Goal: Transaction & Acquisition: Purchase product/service

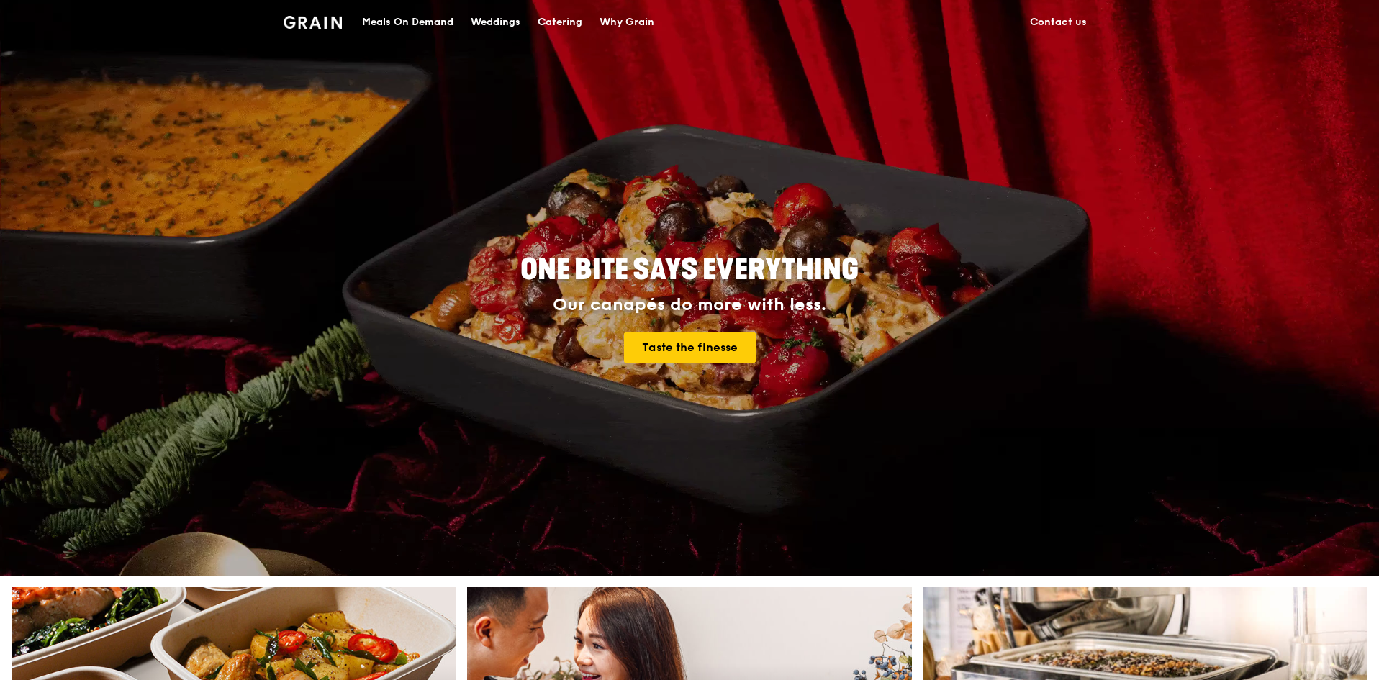
click at [571, 30] on div "Catering" at bounding box center [560, 22] width 45 height 43
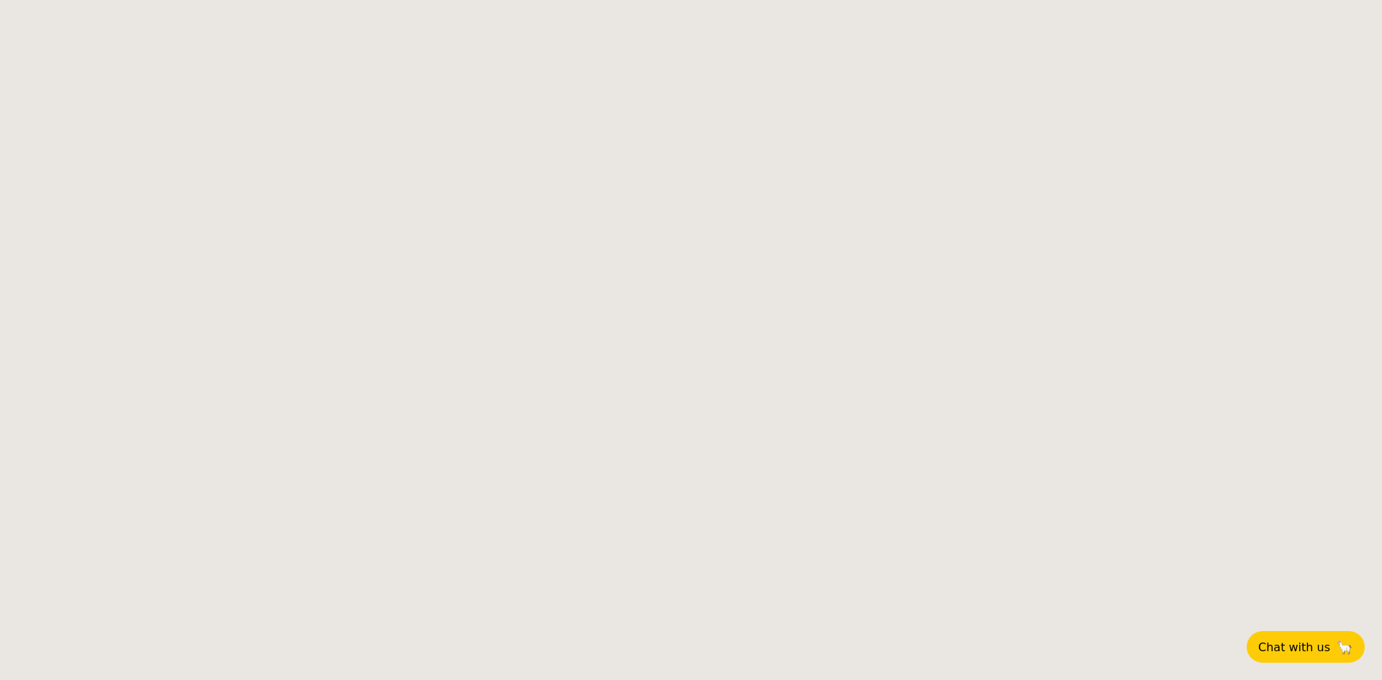
select select
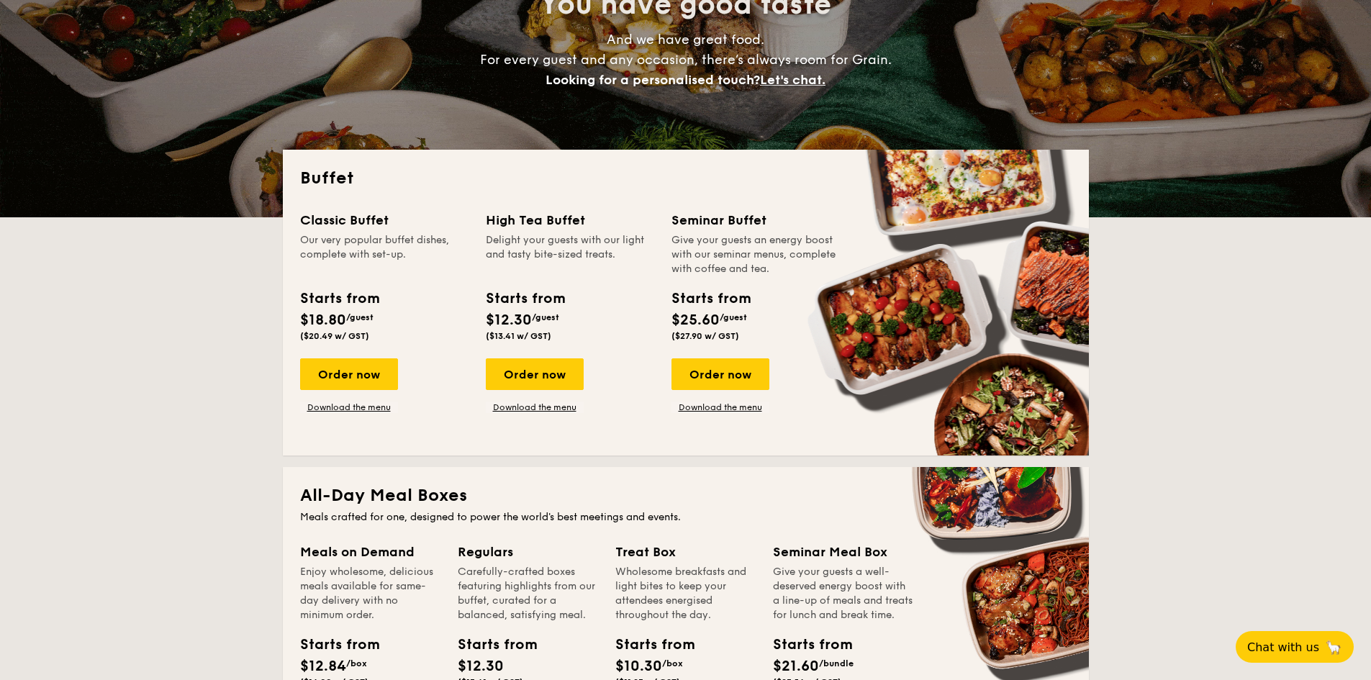
scroll to position [144, 0]
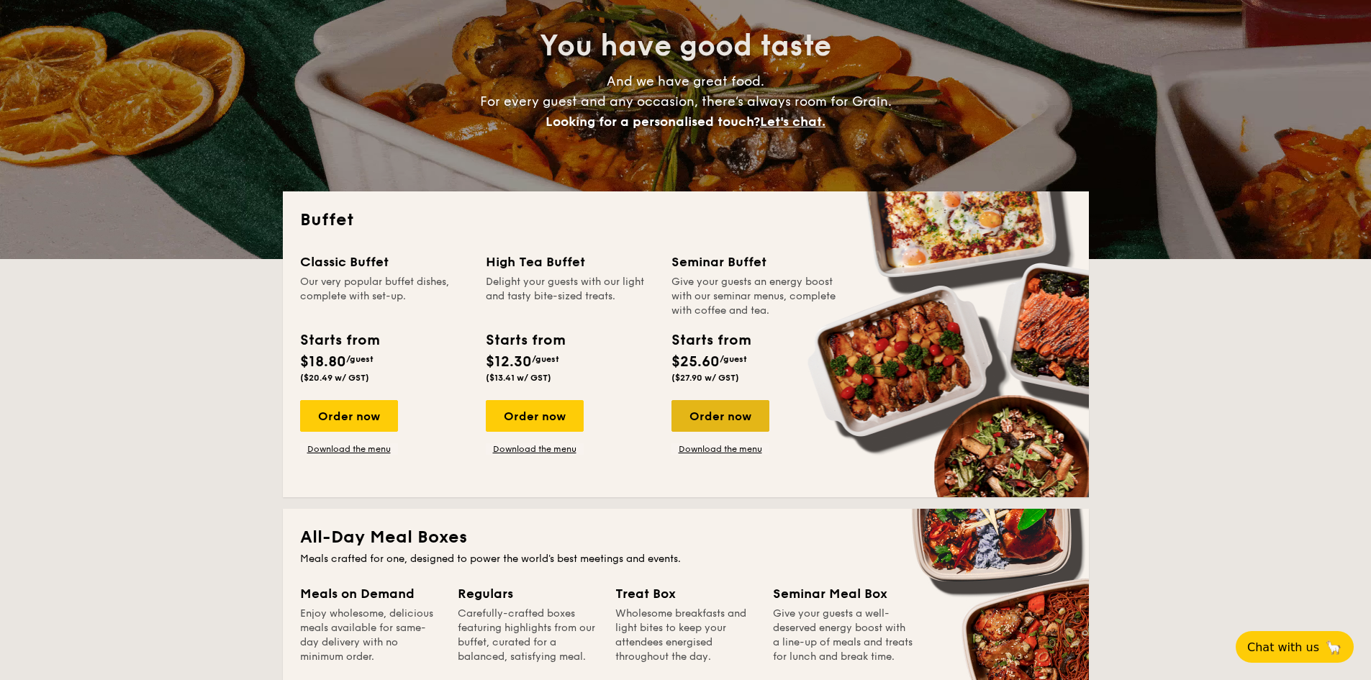
click at [721, 412] on div "Order now" at bounding box center [721, 416] width 98 height 32
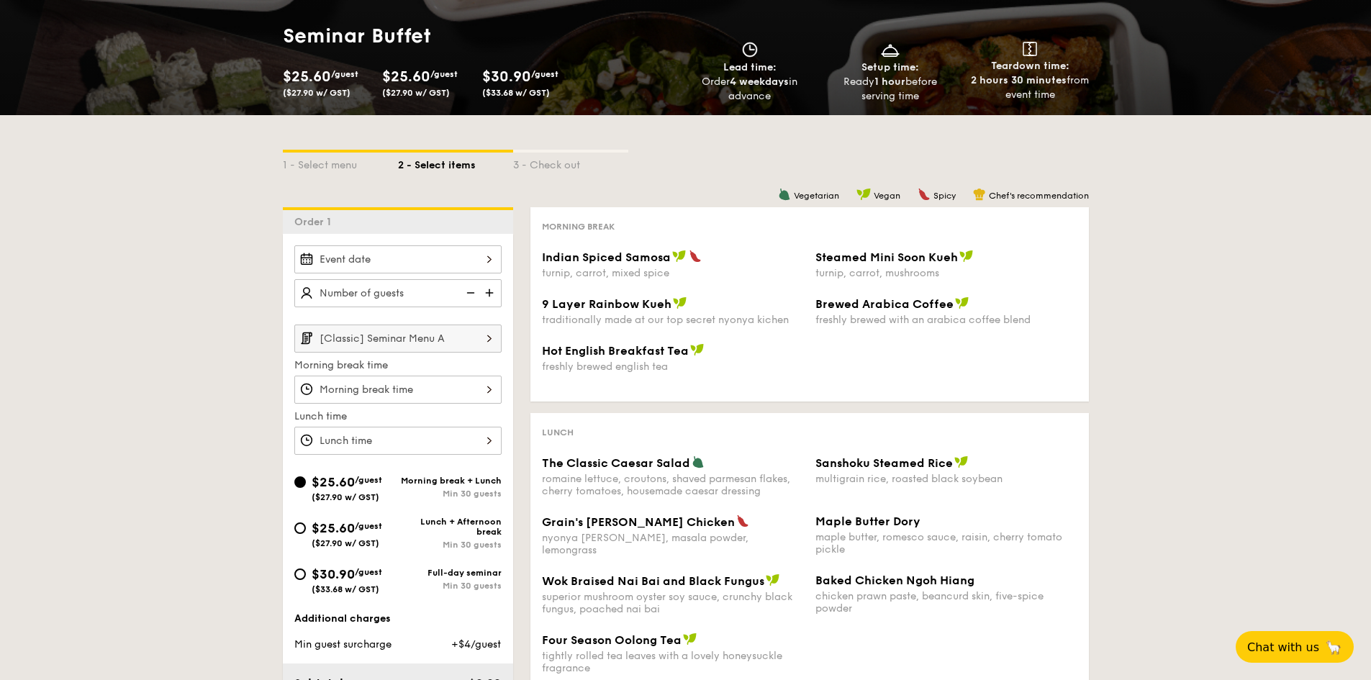
scroll to position [216, 0]
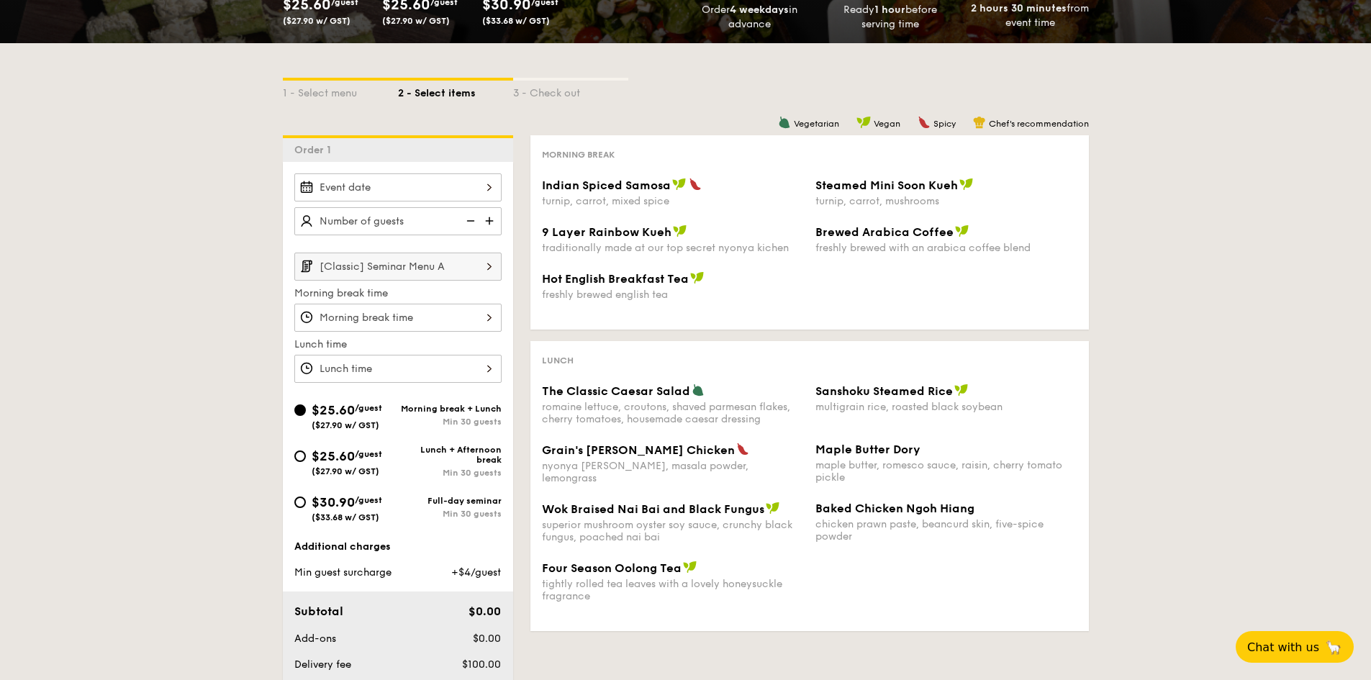
drag, startPoint x: 1358, startPoint y: 541, endPoint x: 605, endPoint y: 403, distance: 765.5
click at [1371, 488] on html "Meals On Demand Weddings Catering Why Grain Plan now Seminar Buffet $25.60 /gue…" at bounding box center [685, 500] width 1371 height 1432
click at [484, 268] on img at bounding box center [489, 266] width 24 height 27
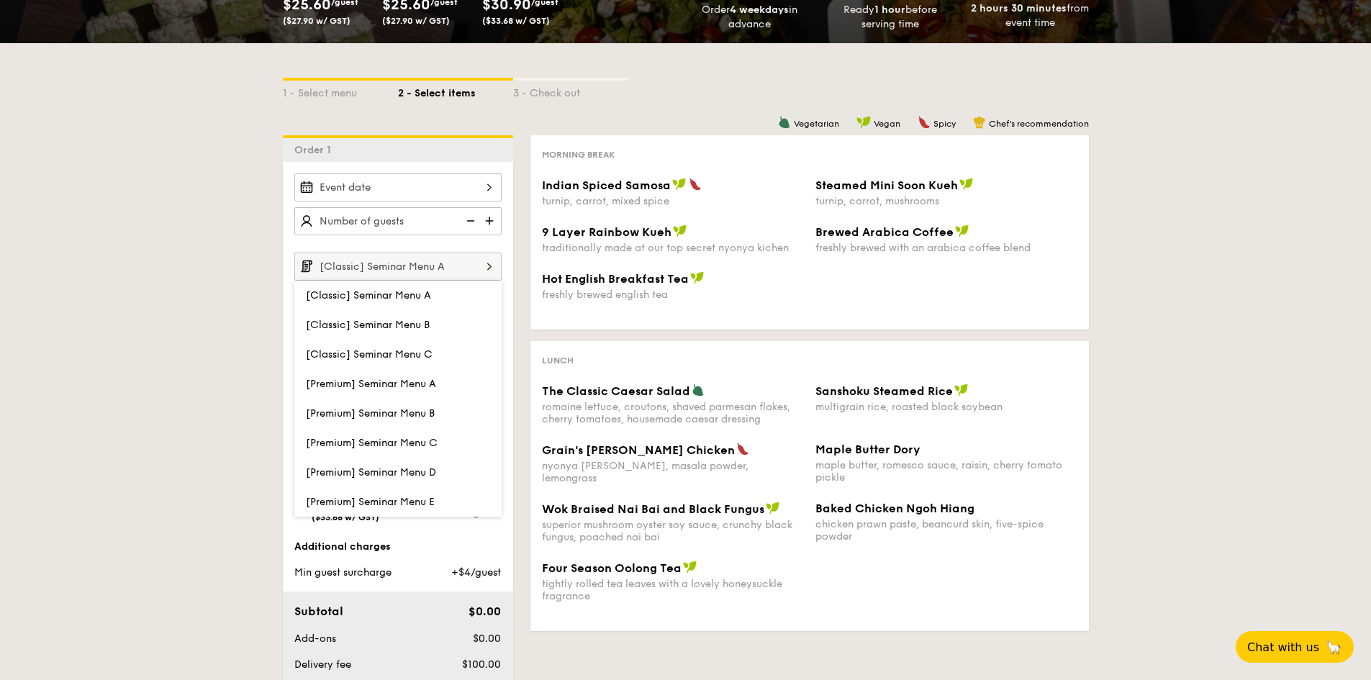
click at [484, 268] on img at bounding box center [489, 266] width 24 height 27
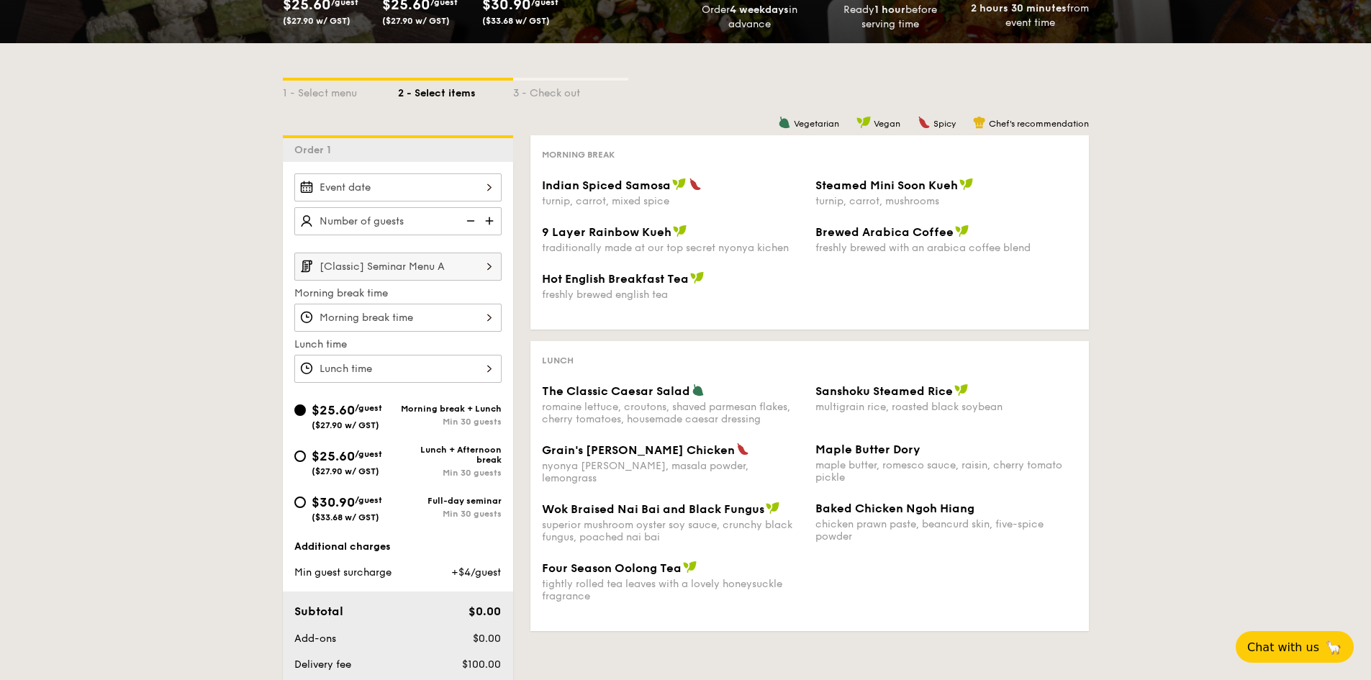
click at [477, 309] on div at bounding box center [397, 318] width 207 height 28
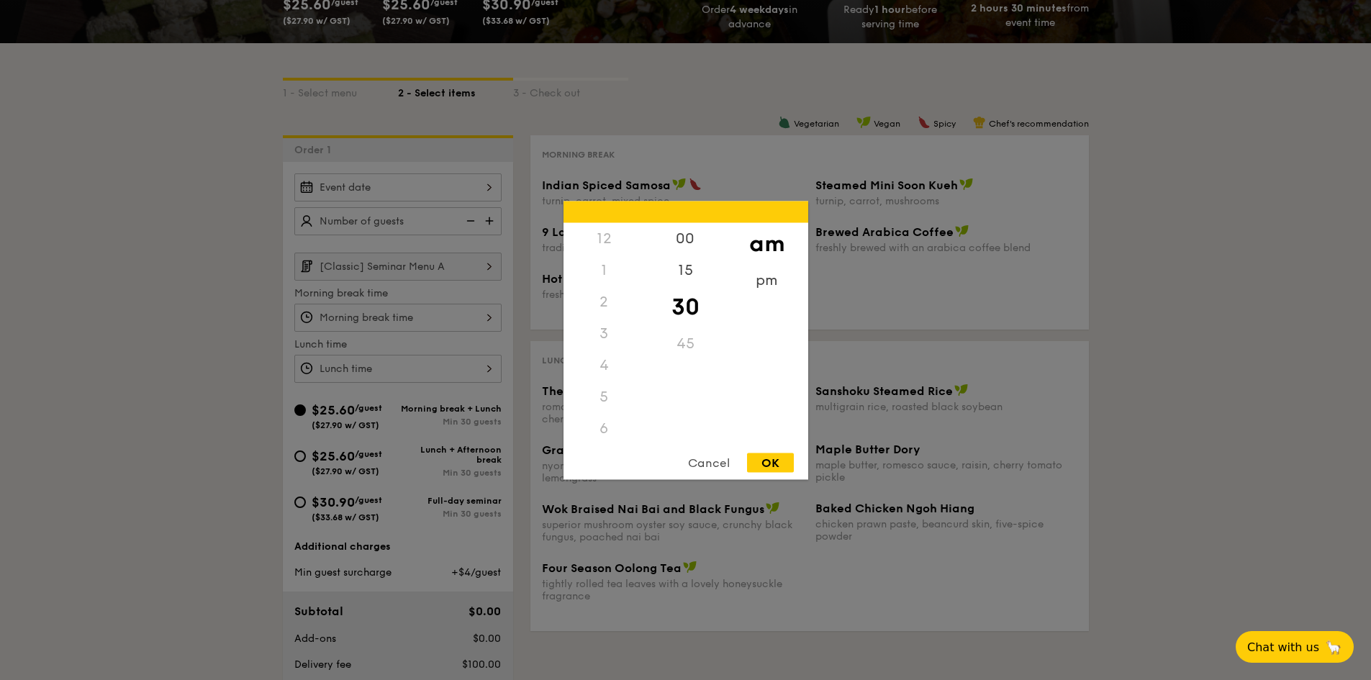
scroll to position [158, 0]
click at [703, 466] on div "Cancel" at bounding box center [709, 462] width 71 height 19
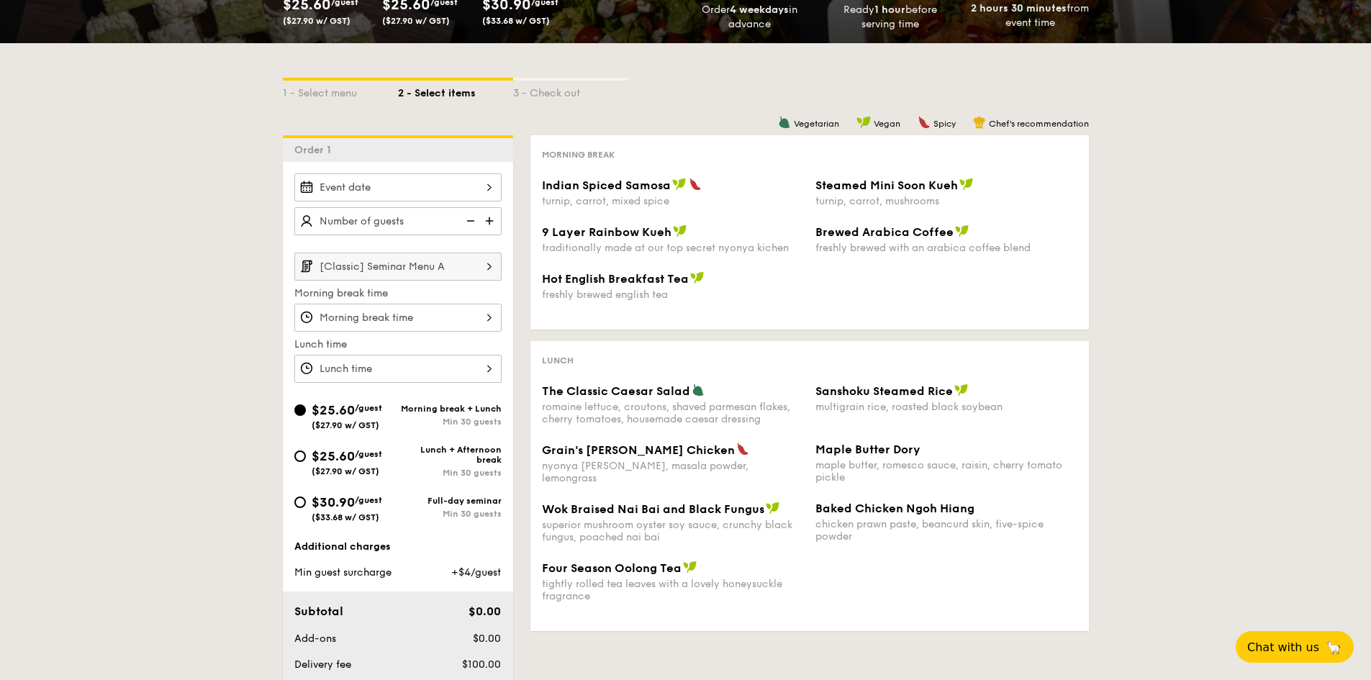
select select
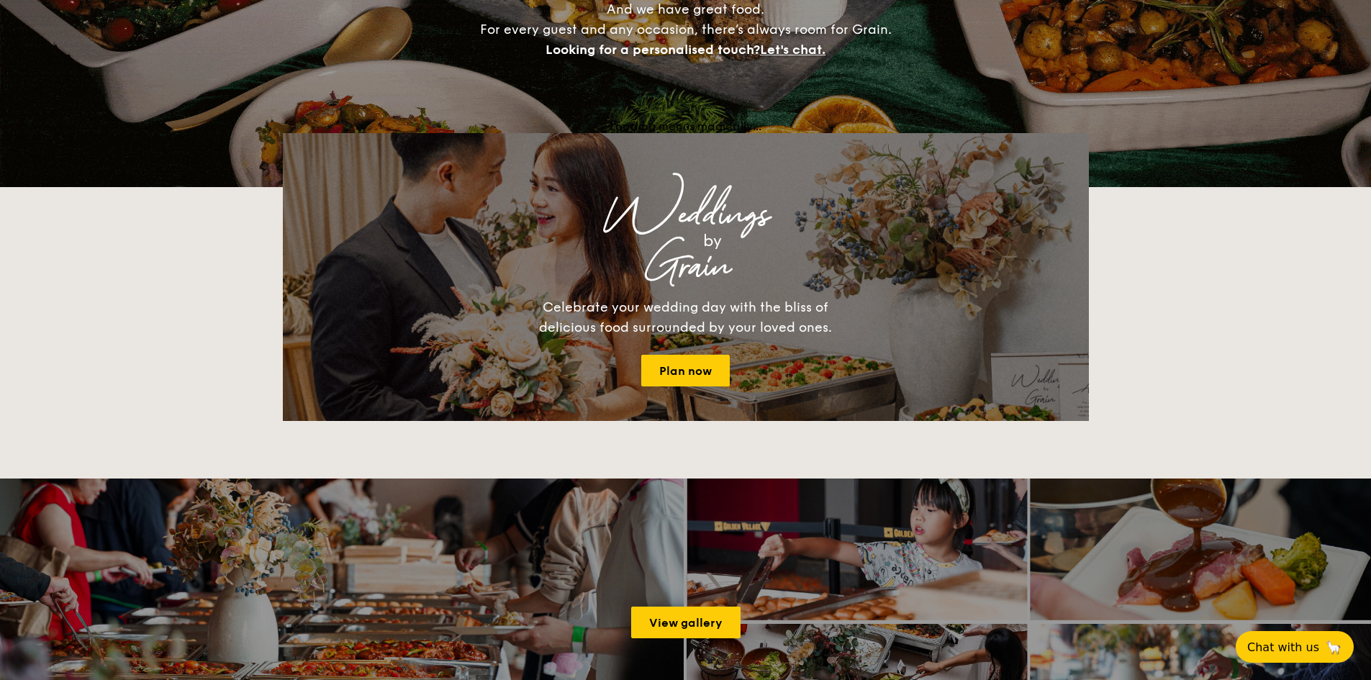
scroll to position [144, 0]
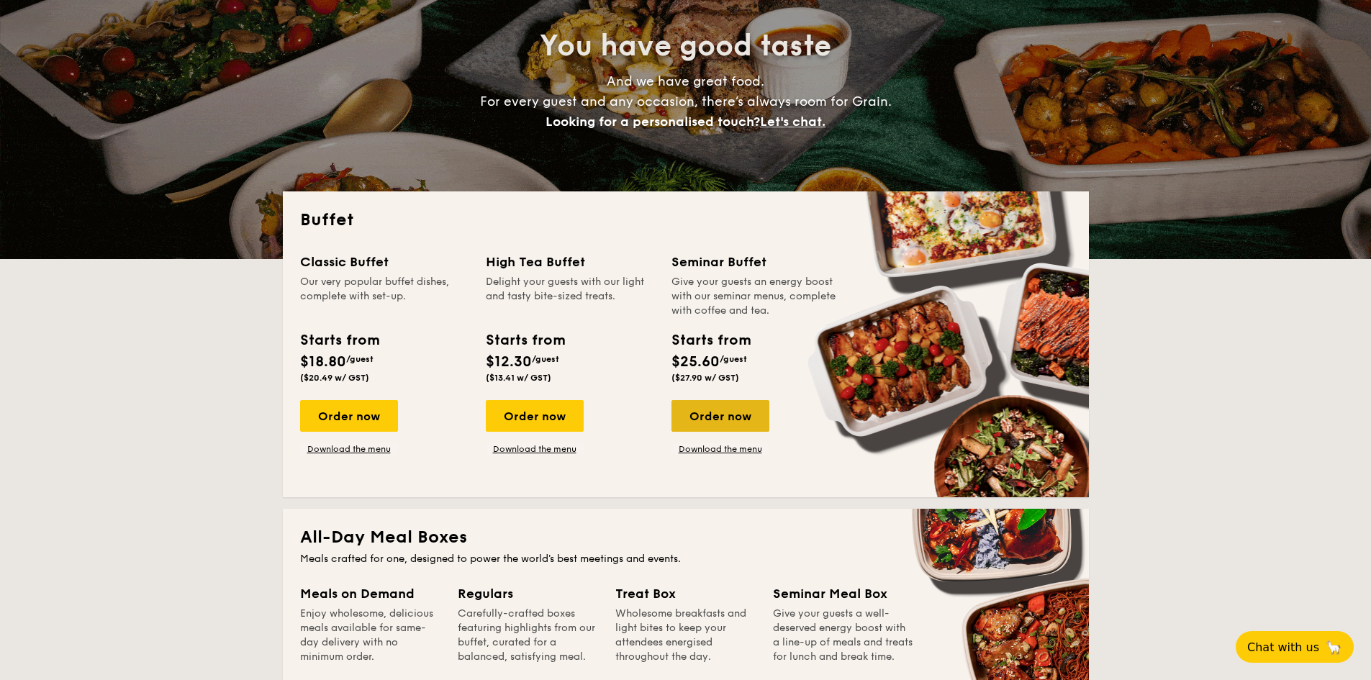
click at [733, 417] on div "Order now" at bounding box center [721, 416] width 98 height 32
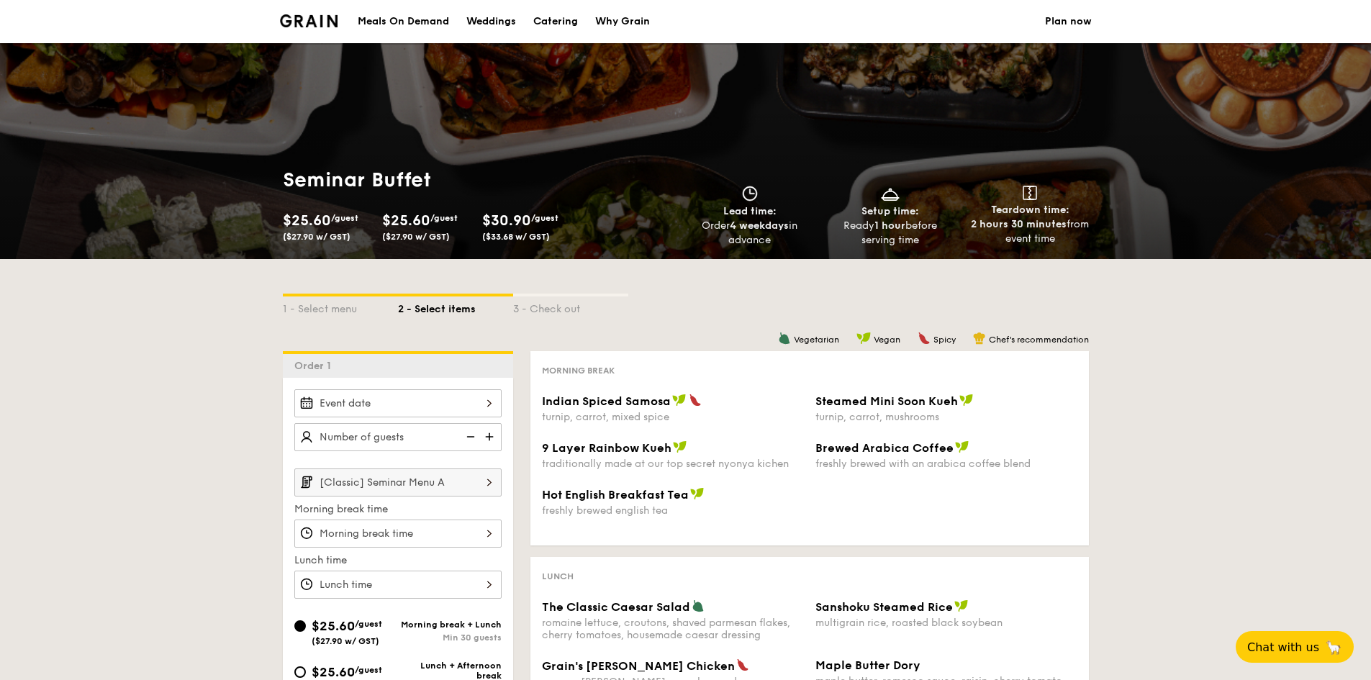
drag, startPoint x: 432, startPoint y: 179, endPoint x: 276, endPoint y: 183, distance: 155.5
click at [277, 183] on div "Seminar Buffet $25.60 /guest ($27.90 w/ GST) $25.60 /guest ($27.90 w/ GST) $30.…" at bounding box center [481, 207] width 409 height 81
copy h1 "Seminar Buffet"
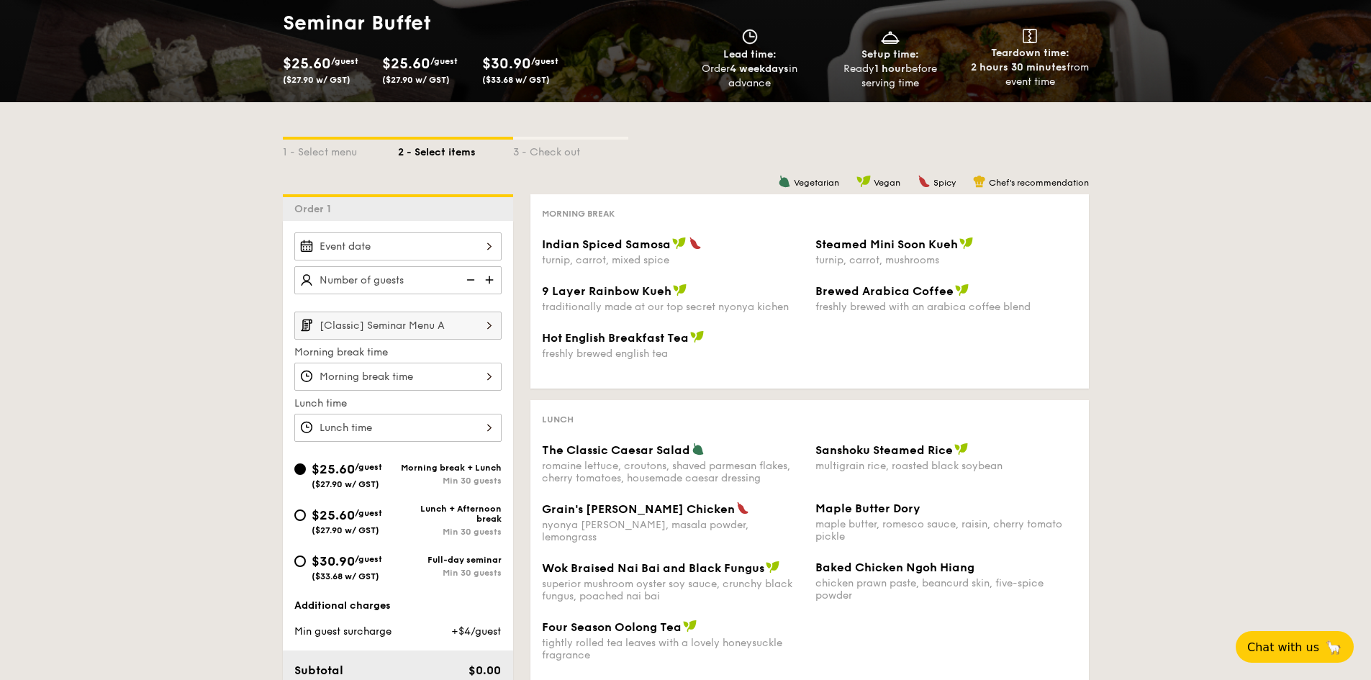
scroll to position [144, 0]
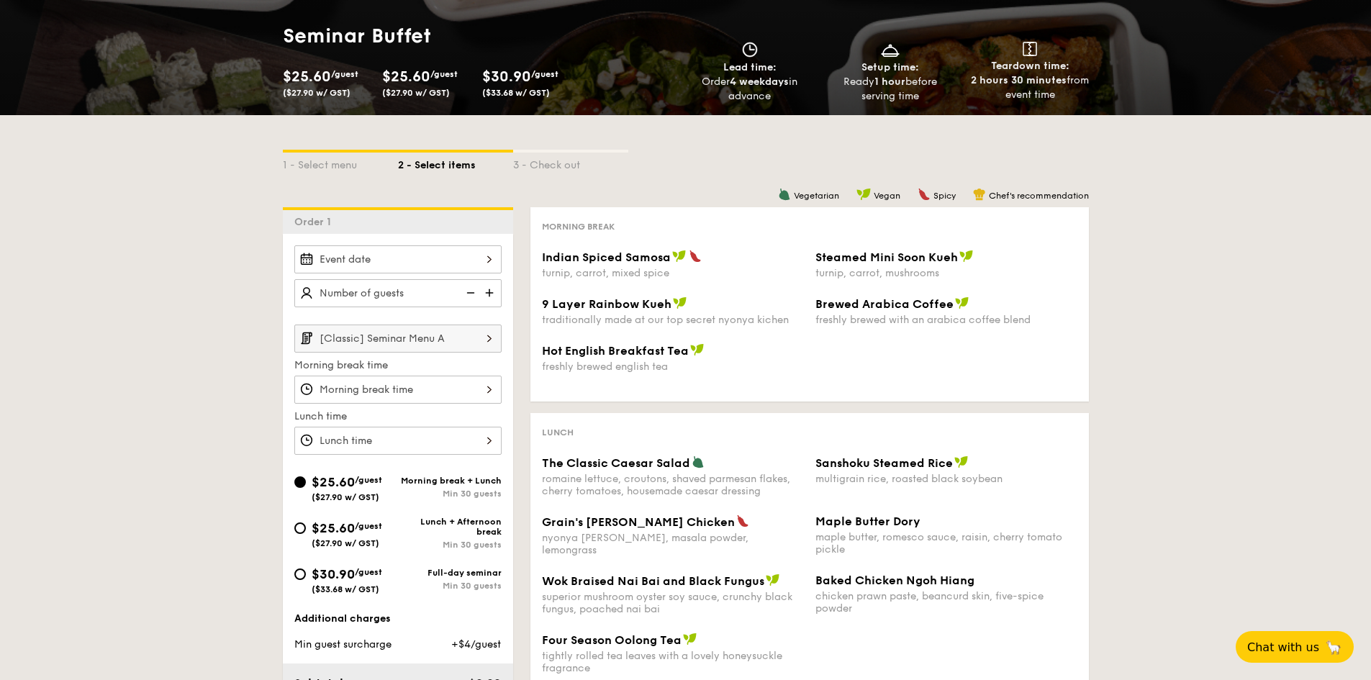
click at [490, 294] on img at bounding box center [491, 292] width 22 height 27
click at [484, 293] on img at bounding box center [491, 292] width 22 height 27
type input "75 guests"
click at [536, 316] on div "9 Layer Rainbow Kueh traditionally made at our top secret nyonya kichen" at bounding box center [673, 312] width 274 height 30
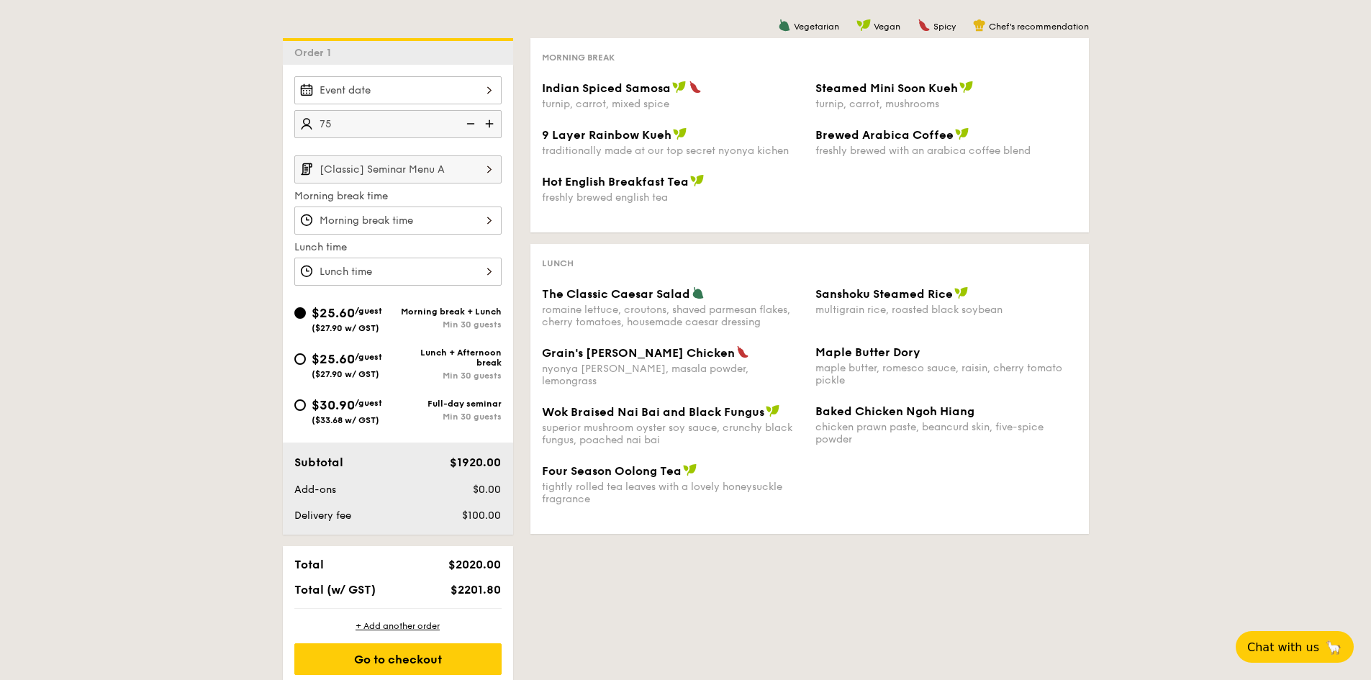
scroll to position [288, 0]
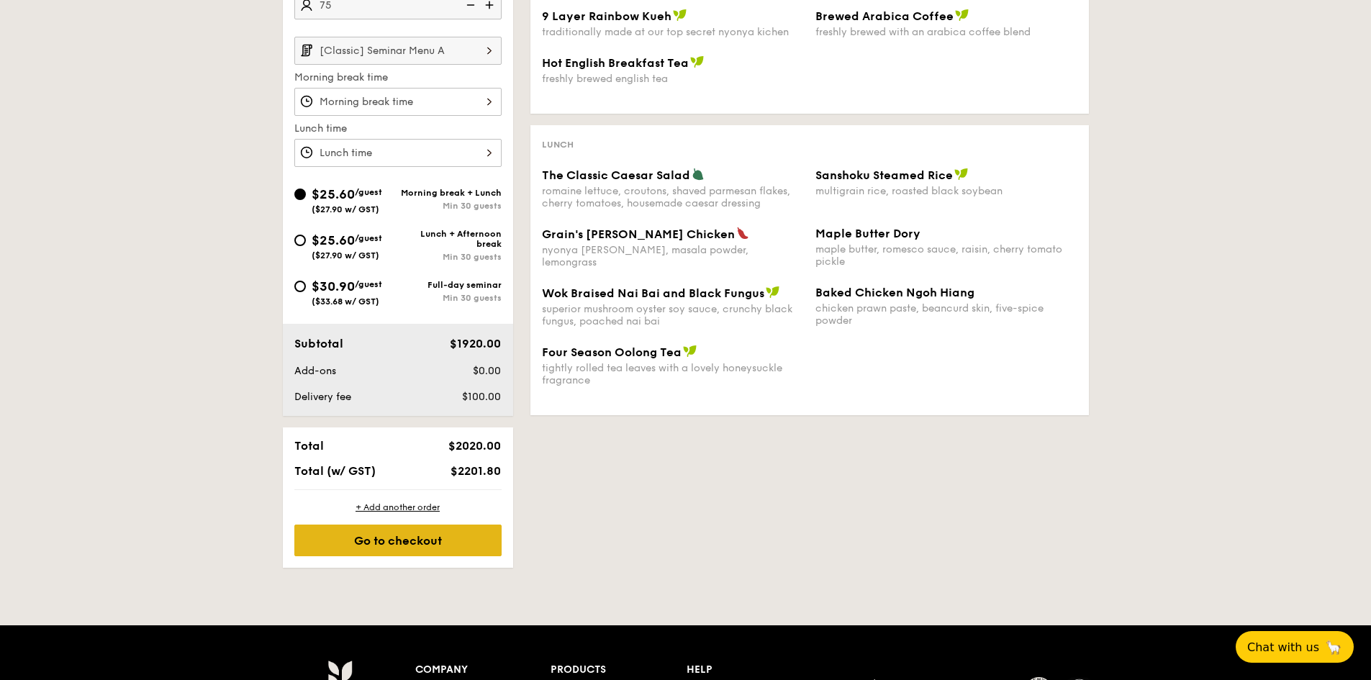
click at [421, 541] on div "Go to checkout" at bounding box center [397, 541] width 207 height 32
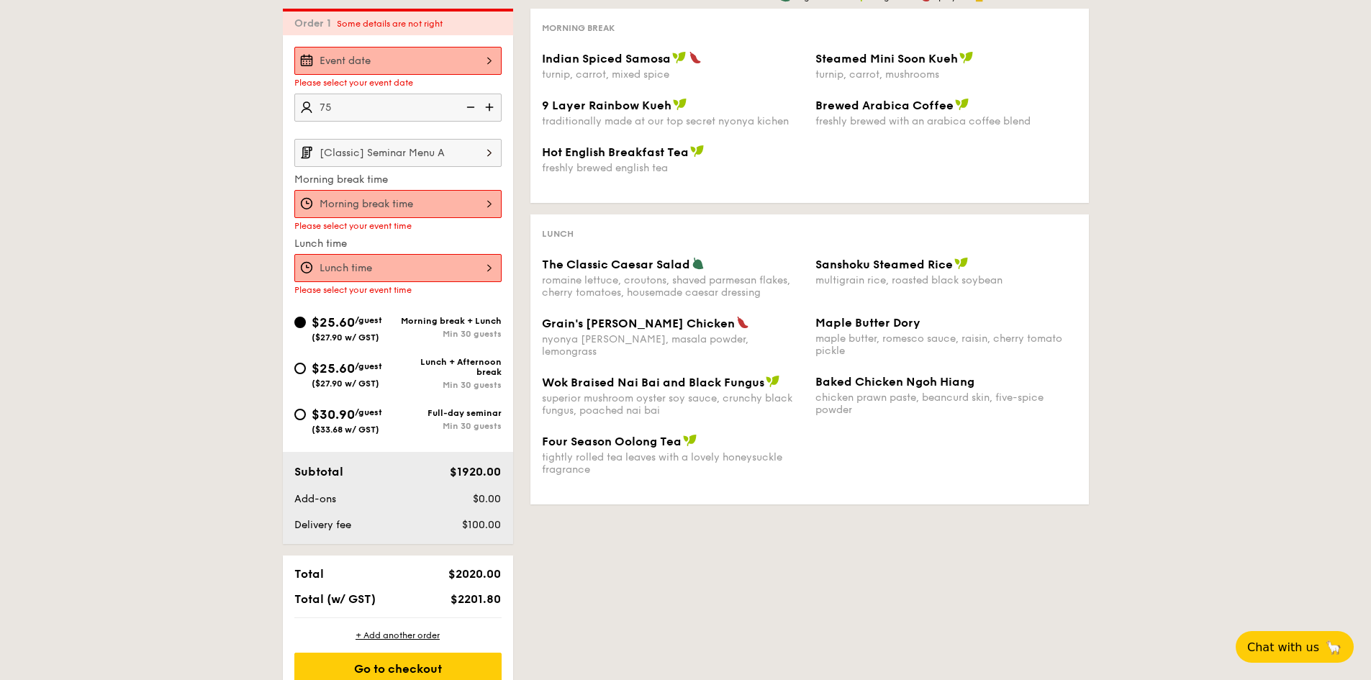
scroll to position [330, 0]
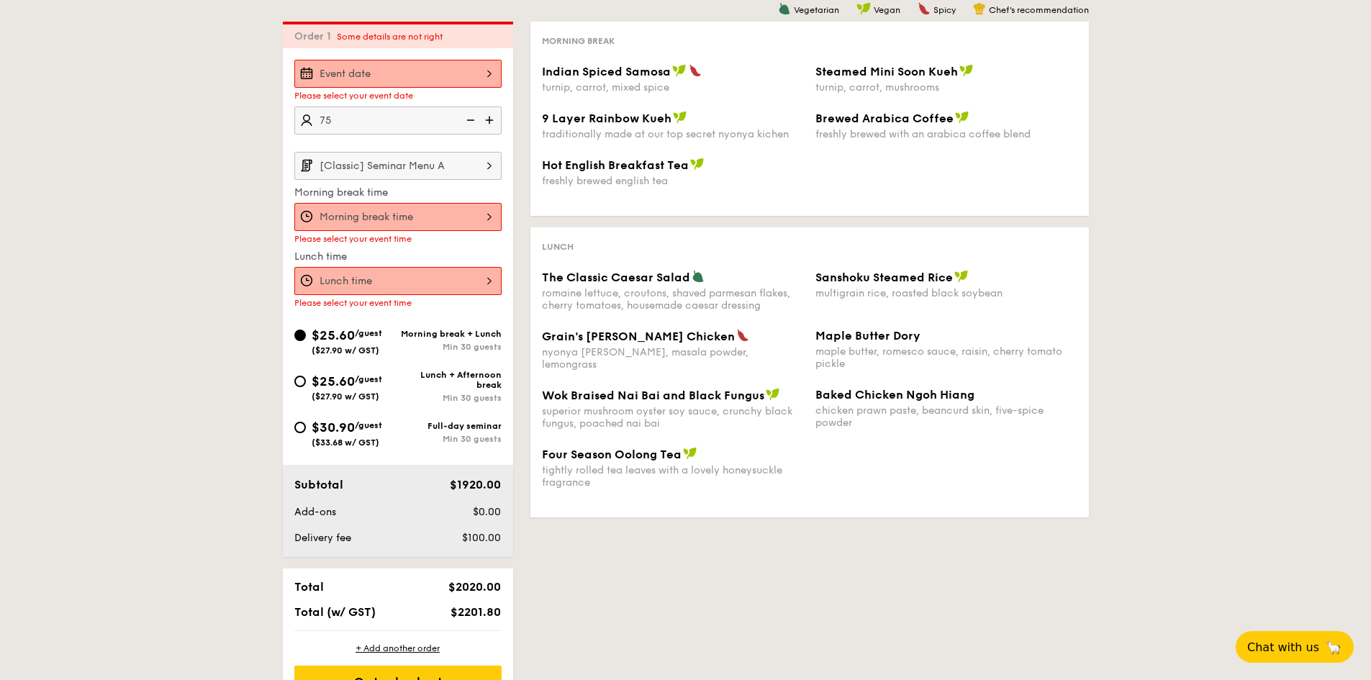
click at [489, 221] on div at bounding box center [397, 217] width 207 height 28
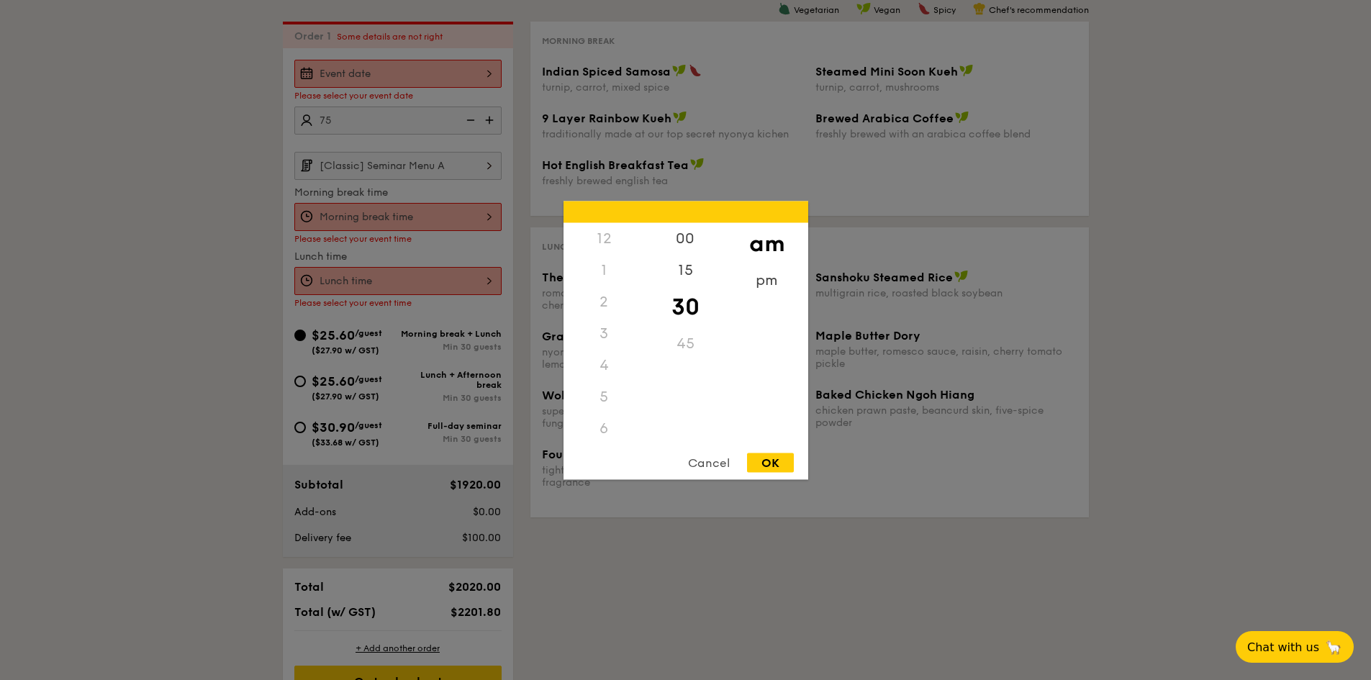
scroll to position [158, 0]
click at [703, 456] on div "Cancel" at bounding box center [709, 462] width 71 height 19
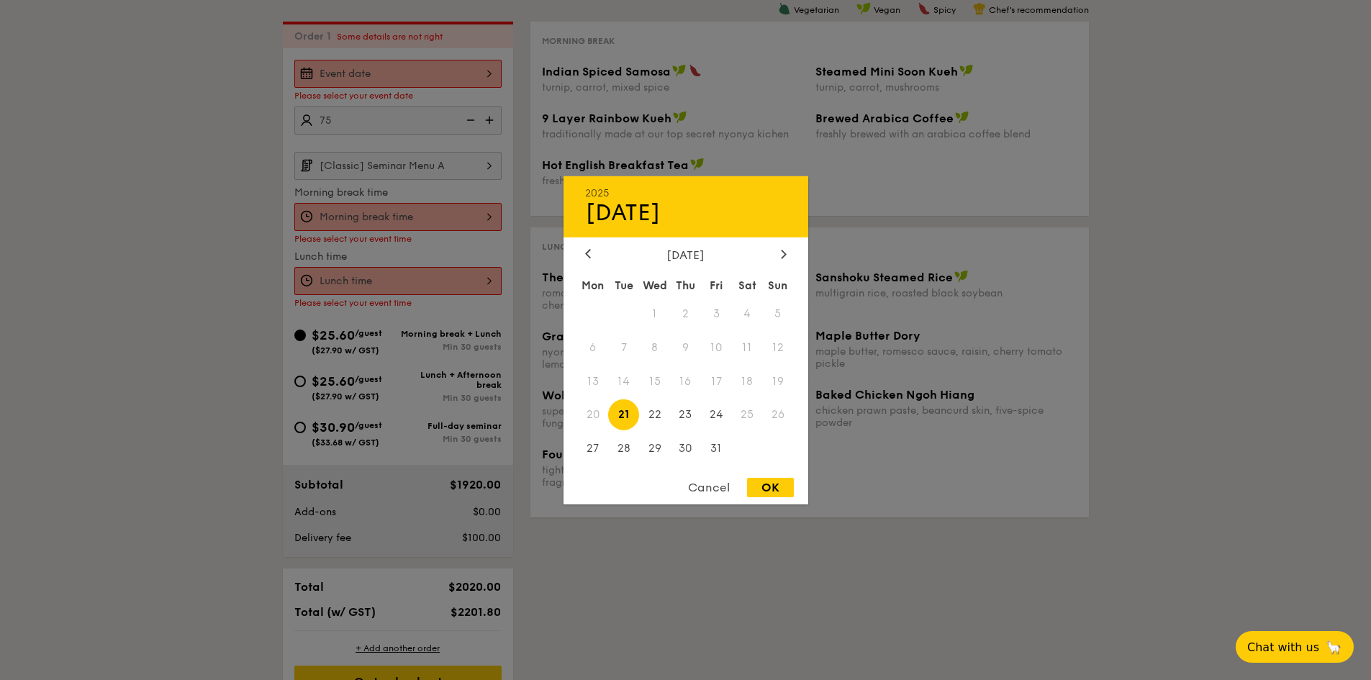
click at [478, 73] on div "2025 Oct [DATE] Tue Wed Thu Fri Sat Sun 1 2 3 4 5 6 7 8 9 10 11 12 13 14 15 16 …" at bounding box center [397, 74] width 207 height 28
click at [654, 412] on span "22" at bounding box center [654, 415] width 31 height 31
click at [631, 417] on span "21" at bounding box center [623, 415] width 31 height 31
click at [774, 491] on div "OK" at bounding box center [770, 487] width 47 height 19
type input "[DATE]"
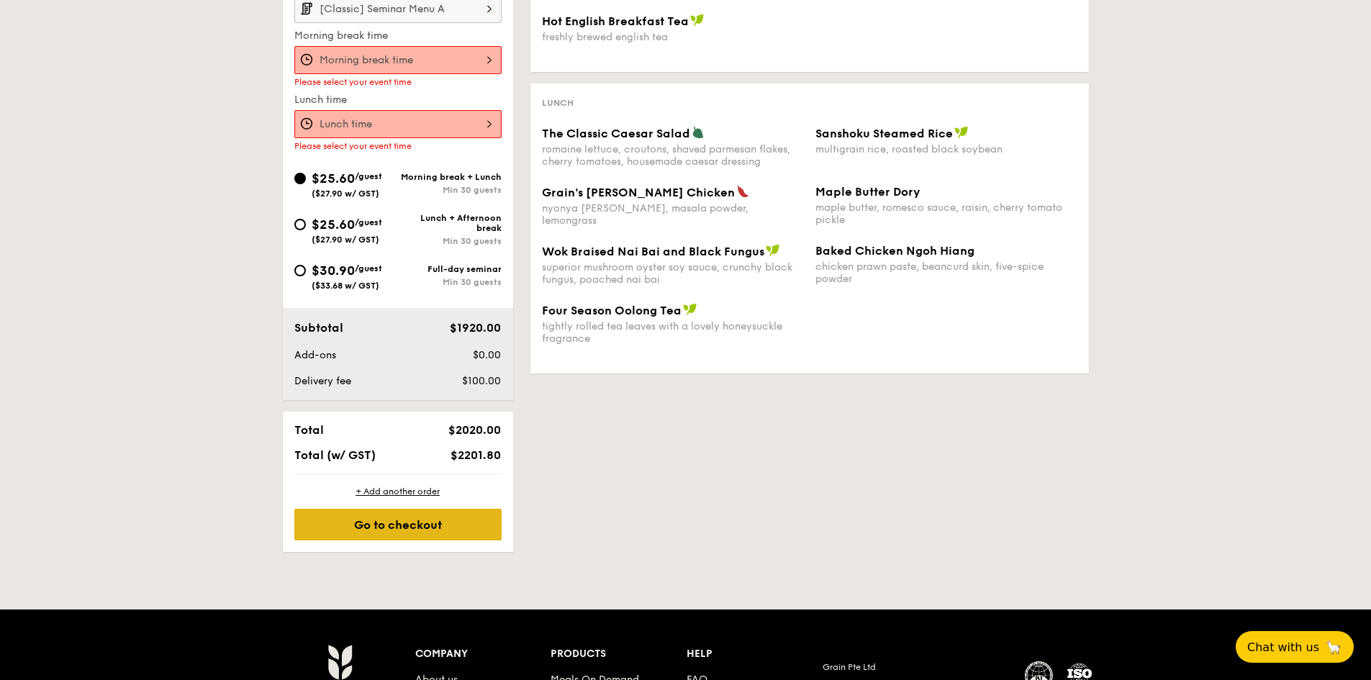
click at [457, 523] on div "Go to checkout" at bounding box center [397, 525] width 207 height 32
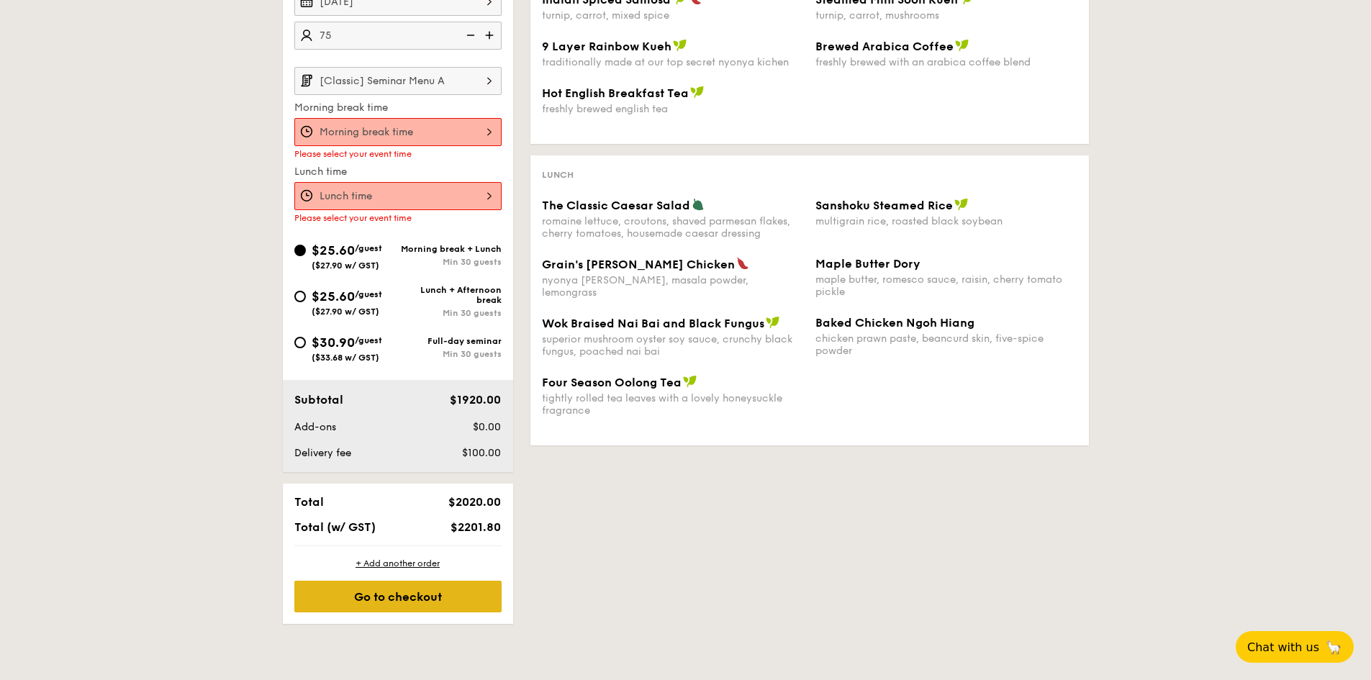
scroll to position [330, 0]
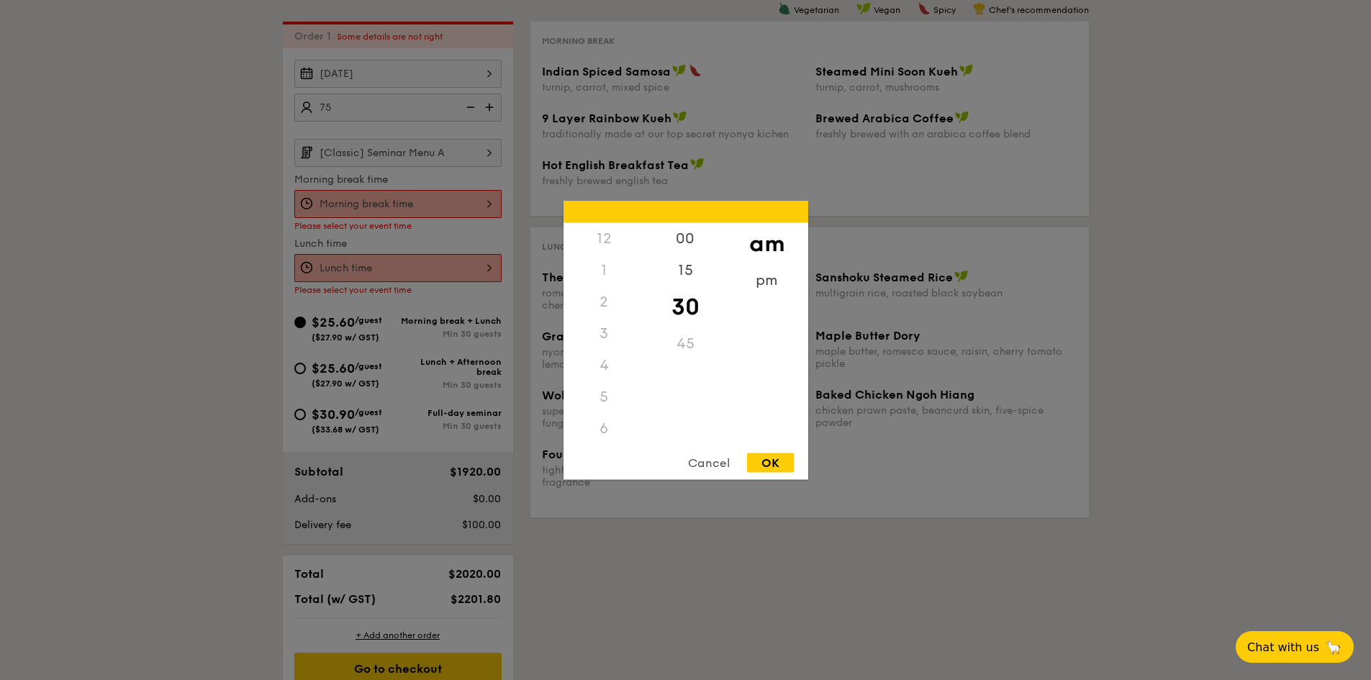
click at [473, 193] on div "12 1 2 3 4 5 6 7 8 9 10 11 00 15 30 45 am pm Cancel OK" at bounding box center [397, 204] width 207 height 28
click at [770, 465] on div "OK" at bounding box center [770, 462] width 47 height 19
type input "10:30AM"
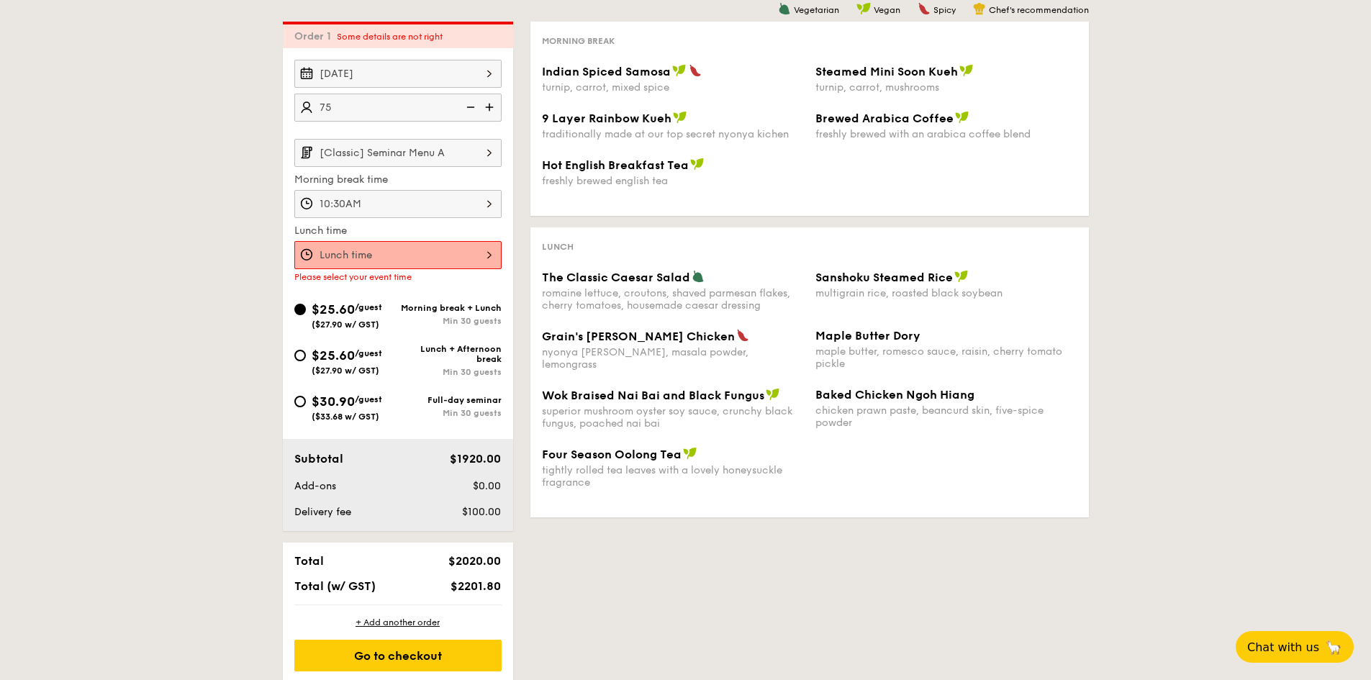
click at [456, 254] on div at bounding box center [397, 255] width 207 height 28
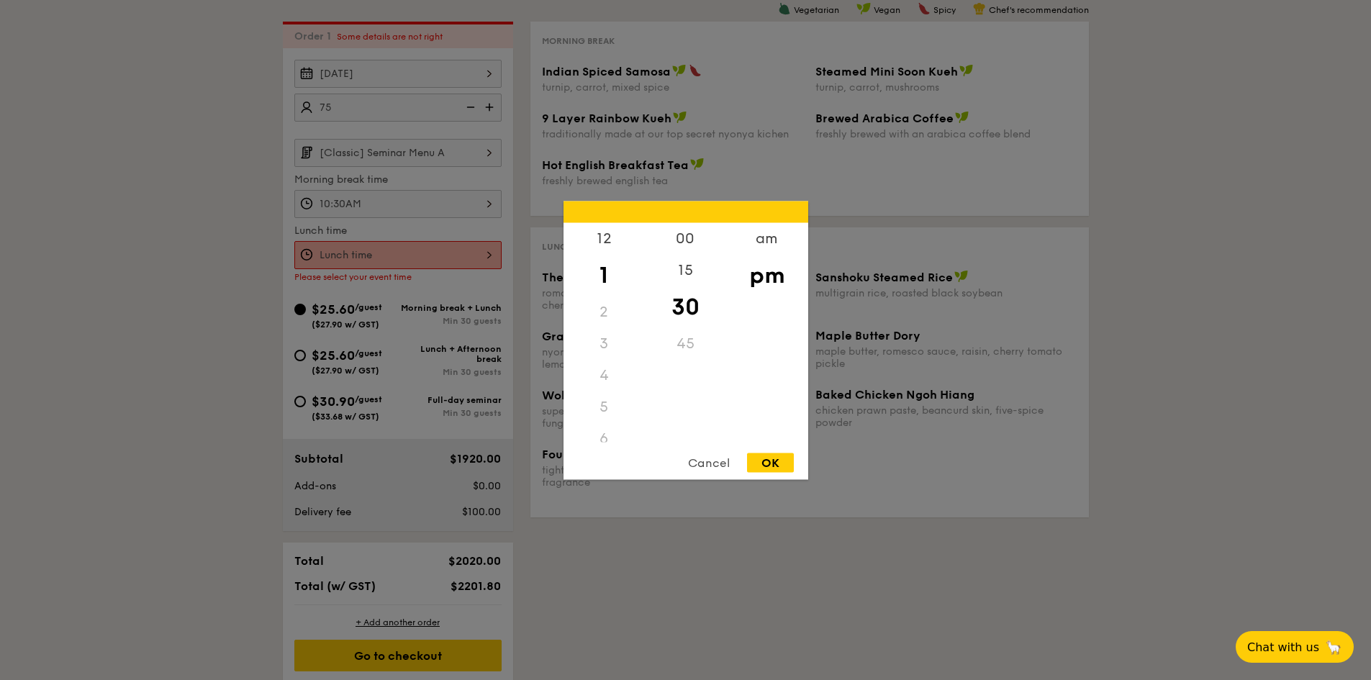
click at [772, 466] on div "OK" at bounding box center [770, 462] width 47 height 19
type input "1:30PM"
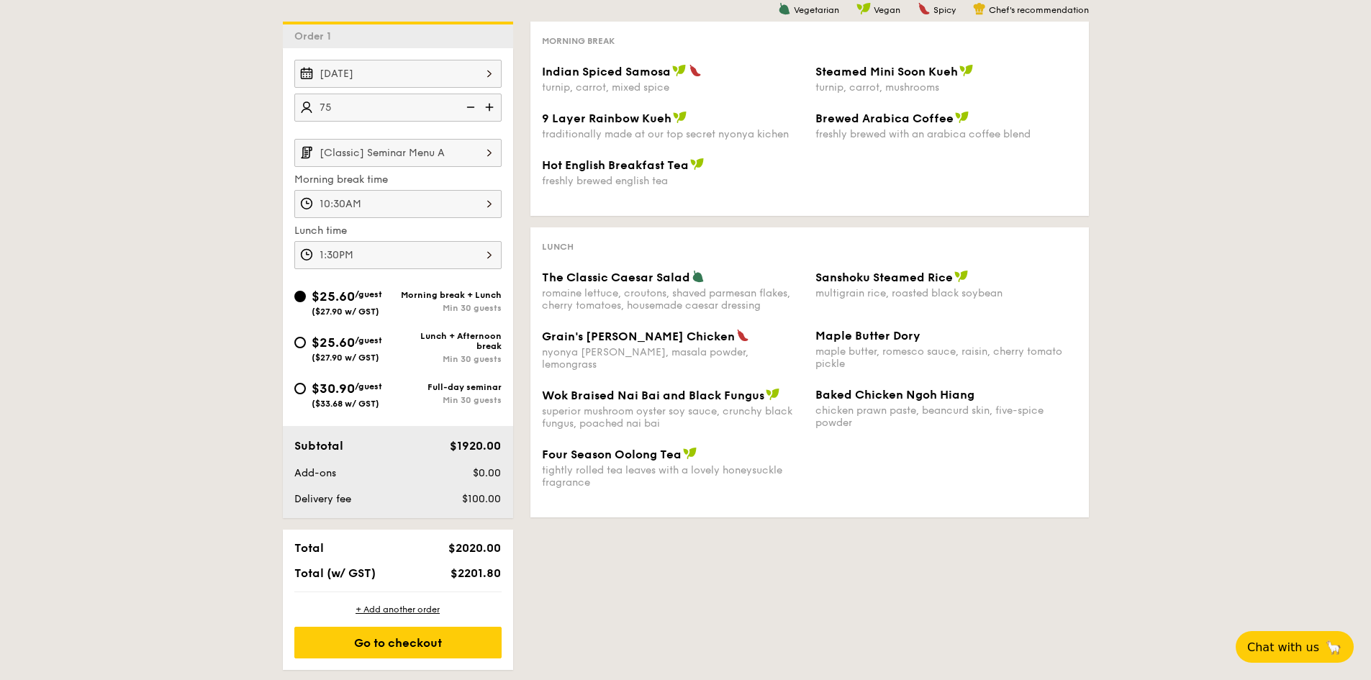
scroll to position [474, 0]
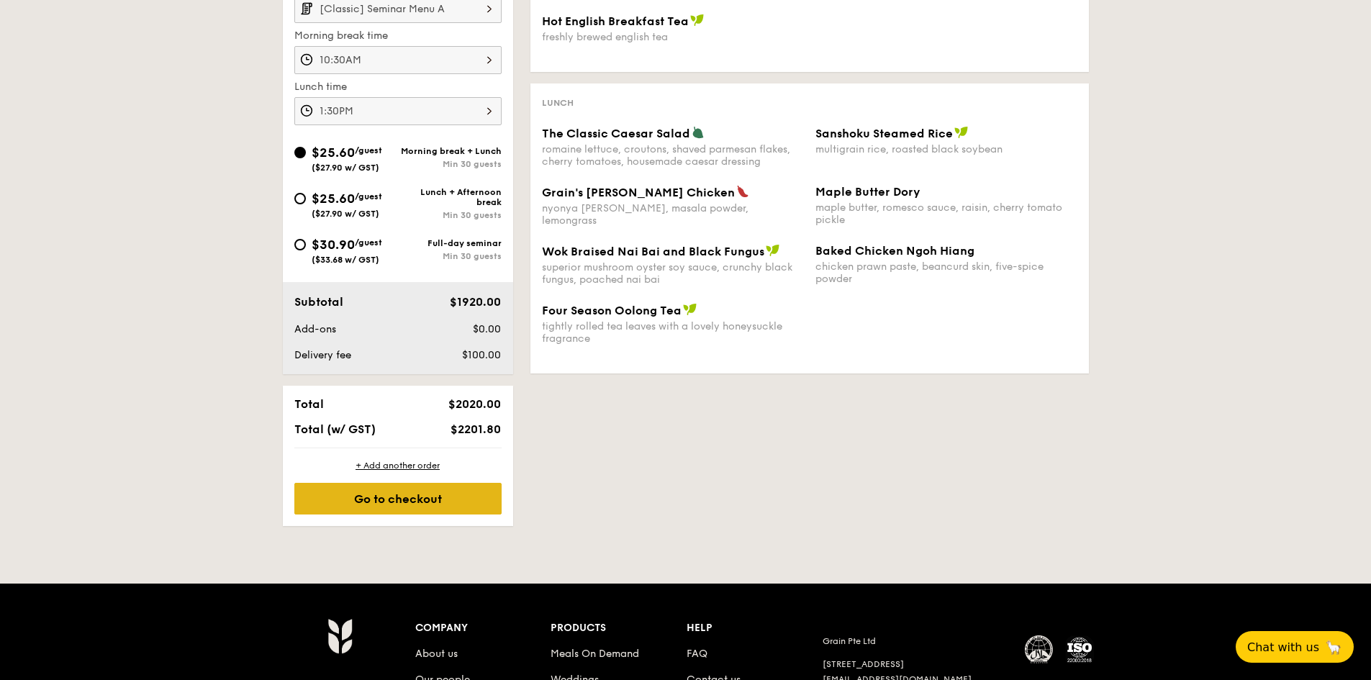
click at [417, 505] on div "Go to checkout" at bounding box center [397, 499] width 207 height 32
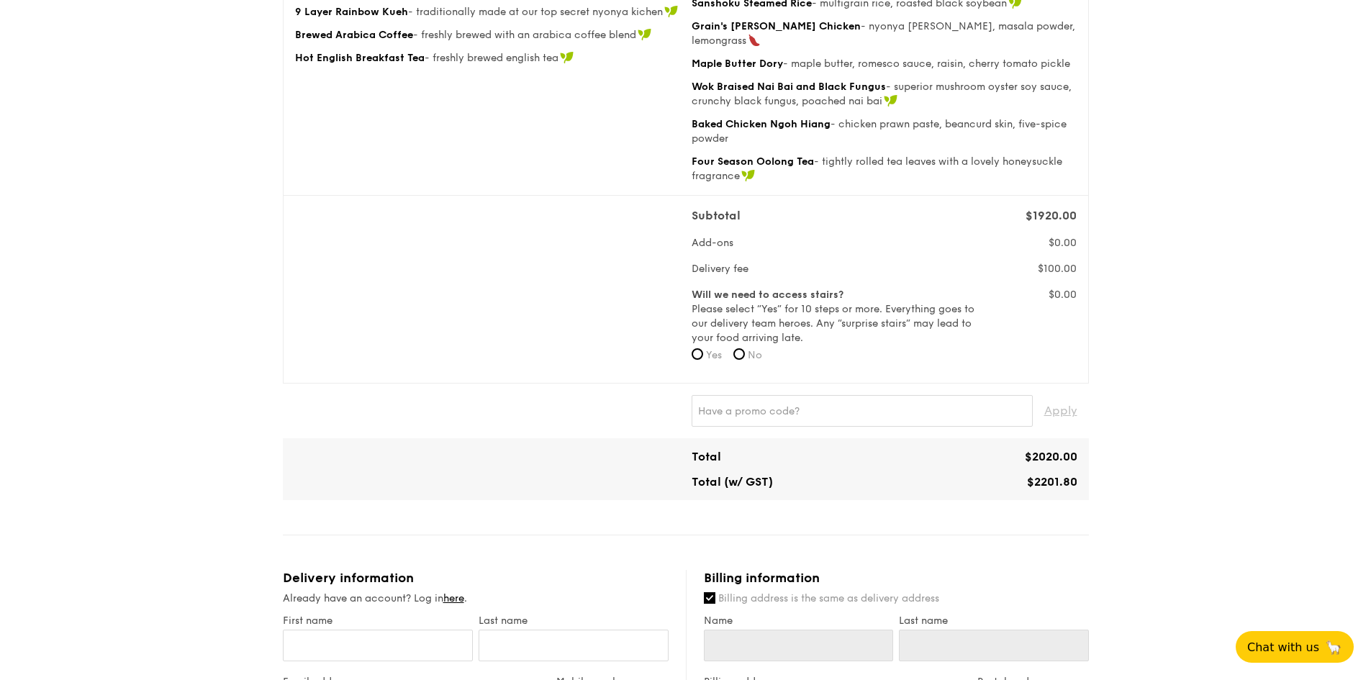
scroll to position [432, 0]
